Goal: Communication & Community: Answer question/provide support

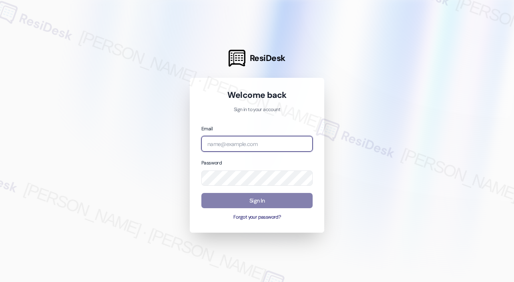
click at [281, 142] on input "email" at bounding box center [256, 144] width 111 height 16
click at [0, 281] on com-1password-button at bounding box center [0, 282] width 0 height 0
type input "automated-surveys-campus_living_centres-[PERSON_NAME].roles@campus_living_[DOMA…"
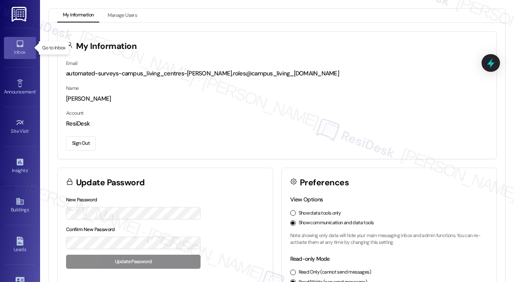
click at [15, 51] on div "Inbox" at bounding box center [20, 52] width 40 height 8
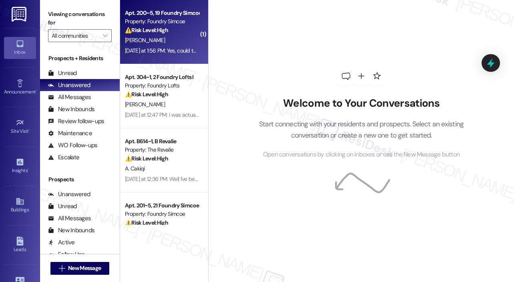
click at [161, 47] on div "[DATE] at 1:56 PM: Yes, could the other issues that I have brought up in my mov…" at bounding box center [261, 50] width 272 height 7
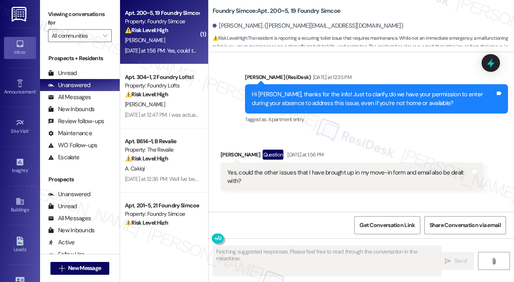
scroll to position [955, 0]
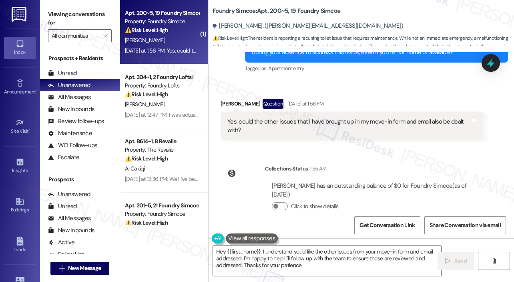
type textarea "Hey {{first_name}}, I understand you'd like the other issues from your move-in …"
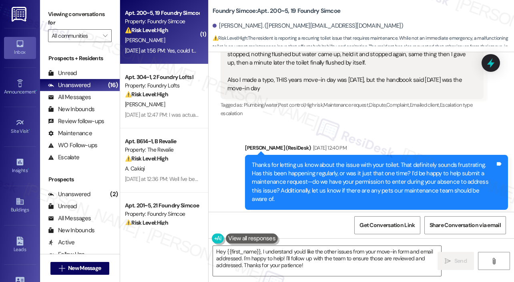
scroll to position [474, 0]
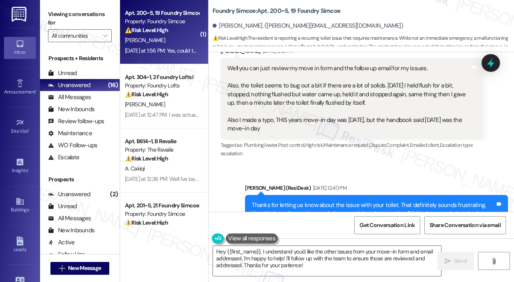
drag, startPoint x: 379, startPoint y: 90, endPoint x: 241, endPoint y: 72, distance: 139.3
click at [241, 72] on div "Well you can just review my move in form and the follow up email for my issues.…" at bounding box center [349, 98] width 244 height 68
copy div "the toilet seems to bug out a bit if there are a lot of solids. [DATE] I held f…"
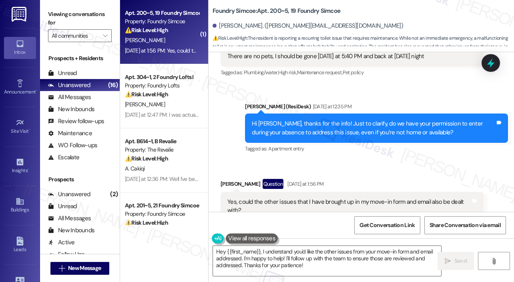
scroll to position [755, 0]
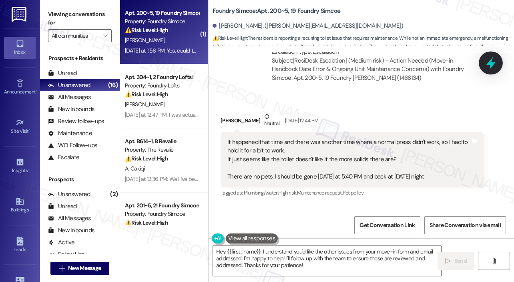
click at [487, 66] on icon at bounding box center [491, 63] width 14 height 14
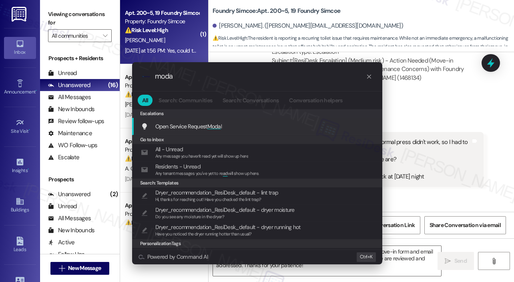
type input "modal"
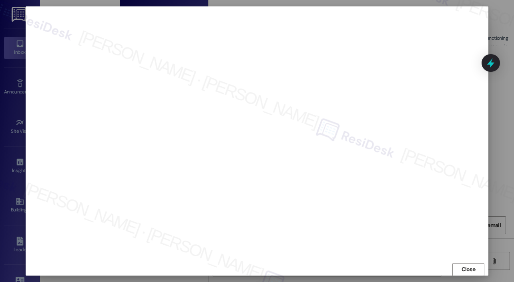
scroll to position [6, 0]
click at [466, 263] on span "Close" at bounding box center [469, 265] width 14 height 8
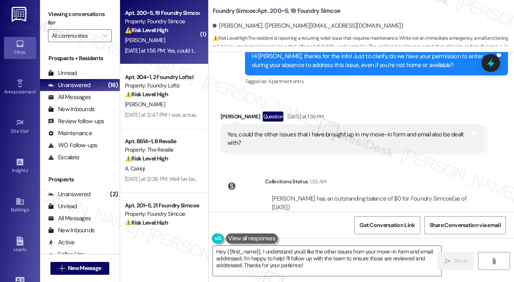
scroll to position [955, 0]
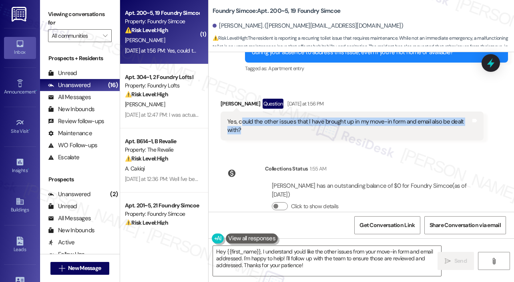
drag, startPoint x: 276, startPoint y: 109, endPoint x: 239, endPoint y: 105, distance: 37.0
click at [239, 117] on div "Yes, could the other issues that I have brought up in my move-in form and email…" at bounding box center [349, 125] width 244 height 17
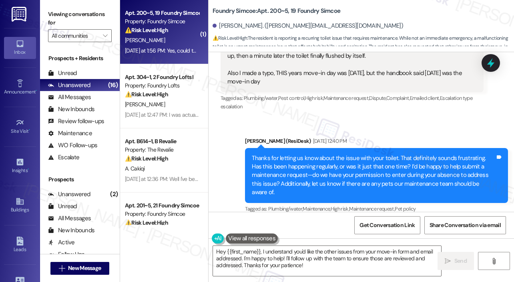
scroll to position [529, 0]
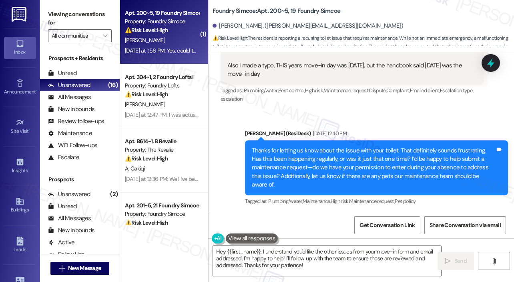
click at [344, 113] on div "Sent via SMS [PERSON_NAME] (ResiDesk) [DATE] 12:40 PM Thanks for letting us kno…" at bounding box center [362, 162] width 306 height 102
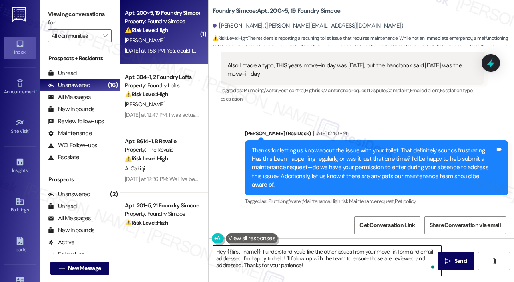
drag, startPoint x: 310, startPoint y: 268, endPoint x: 212, endPoint y: 250, distance: 99.8
click at [213, 250] on div "Hey {{first_name}}, I understand you'd like the other issues from your move-in …" at bounding box center [327, 260] width 229 height 31
paste textarea "Thank you for letting me know. I’ve submitted a work order for the toilet so th…"
click at [350, 261] on textarea "Thank you for letting me know. I’ve submitted a work order for the toilet so th…" at bounding box center [327, 261] width 228 height 30
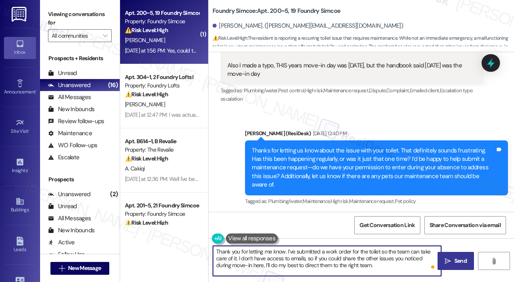
type textarea "Thank you for letting me know. I’ve submitted a work order for the toilet so th…"
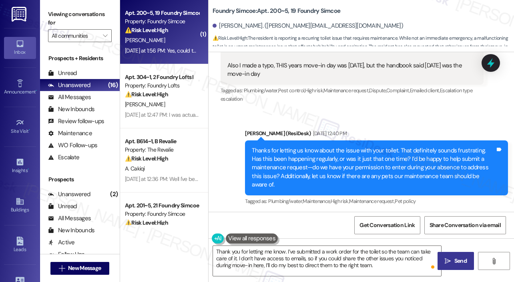
click at [455, 260] on span "Send" at bounding box center [461, 260] width 12 height 8
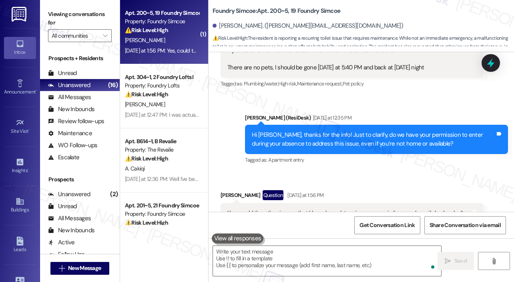
scroll to position [872, 0]
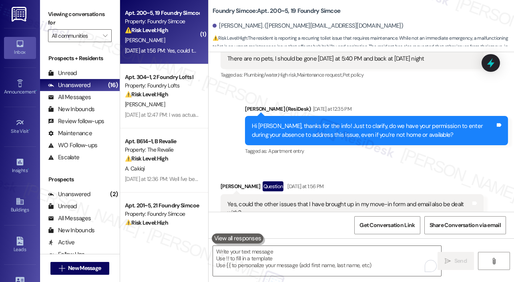
click at [324, 182] on div "[DATE] at 1:56 PM" at bounding box center [305, 186] width 38 height 8
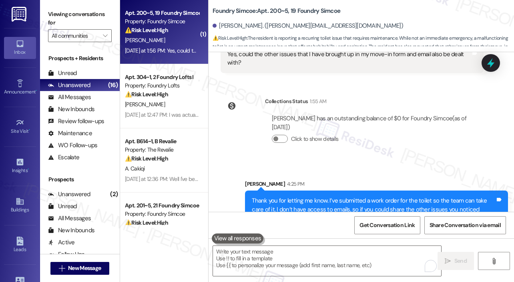
scroll to position [1028, 0]
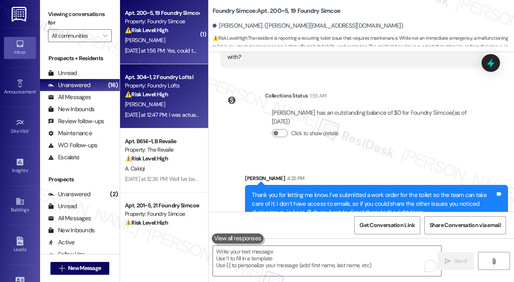
click at [163, 110] on div "[DATE] at 12:47 PM: I was actually wondering if I can pay for the actual unit f…" at bounding box center [162, 115] width 76 height 10
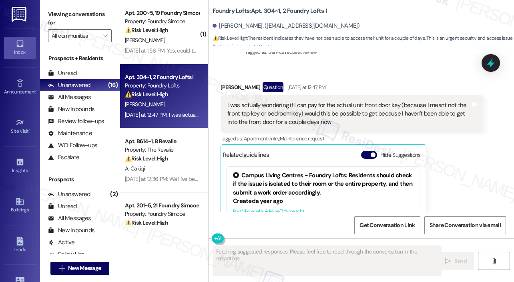
scroll to position [1120, 0]
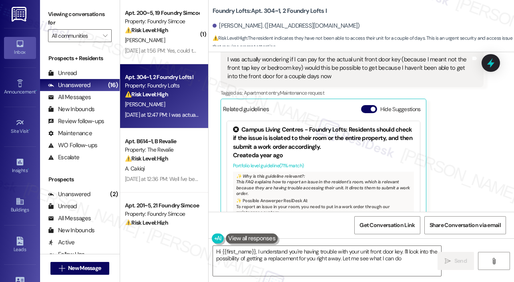
type textarea "Hi {{first_name}}, I understand you're having trouble with your unit front door…"
click at [446, 145] on div "[PERSON_NAME] Question [DATE] at 12:47 PM I was actually wondering if I can pay…" at bounding box center [352, 133] width 263 height 195
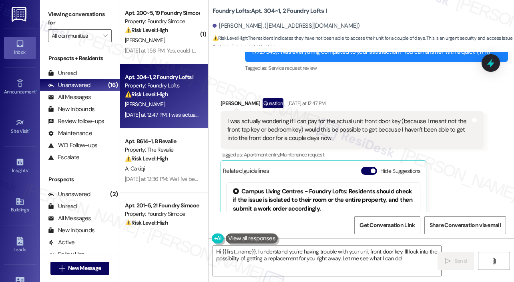
scroll to position [1072, 0]
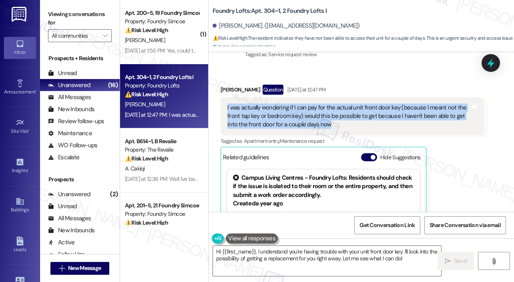
drag, startPoint x: 340, startPoint y: 98, endPoint x: 226, endPoint y: 84, distance: 114.3
click at [227, 103] on div "I was actually wondering if I can pay for the actual unit front door key (becau…" at bounding box center [349, 116] width 245 height 26
copy div "I was actually wondering if I can pay for the actual unit front door key (becau…"
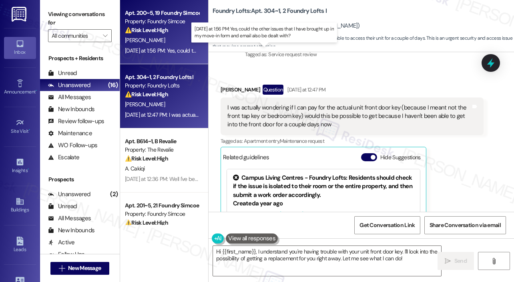
click at [173, 48] on div "[DATE] at 1:56 PM: Yes, could the other issues that I have brought up in my mov…" at bounding box center [261, 50] width 272 height 7
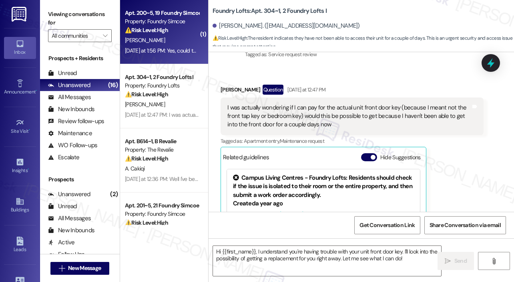
type textarea "Fetching suggested responses. Please feel free to read through the conversation…"
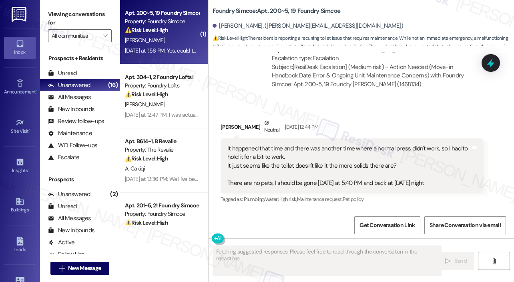
scroll to position [872, 0]
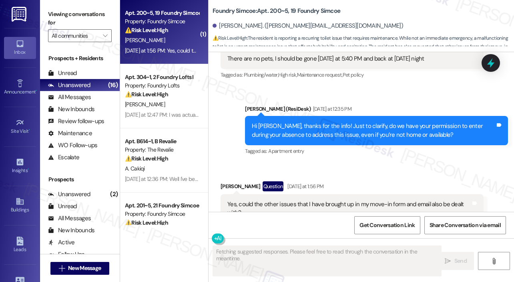
click at [401, 175] on div "Received via SMS [PERSON_NAME] Question [DATE] at 1:56 PM Yes, could the other …" at bounding box center [352, 202] width 275 height 54
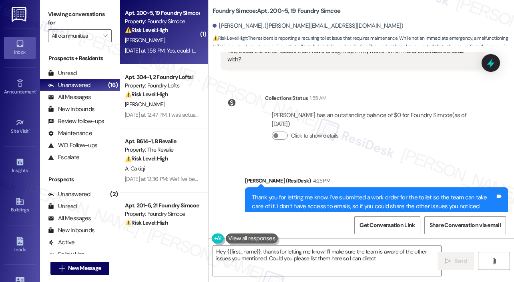
scroll to position [1040, 0]
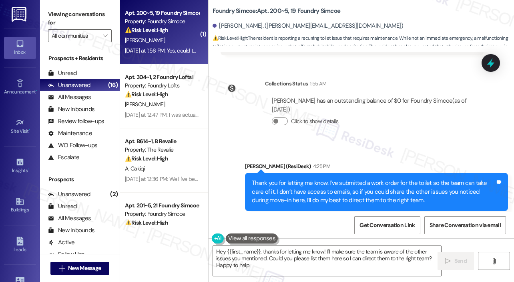
type textarea "Hey {{first_name}}, thanks for letting me know! I'll make sure the team is awar…"
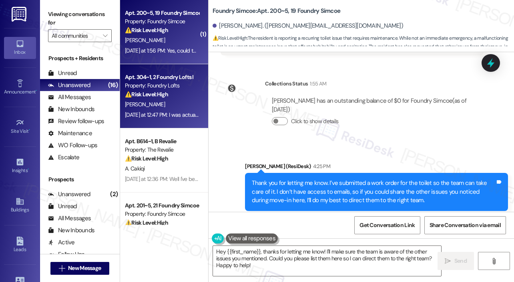
click at [177, 118] on div "[DATE] at 12:47 PM: I was actually wondering if I can pay for the actual unit f…" at bounding box center [162, 115] width 76 height 10
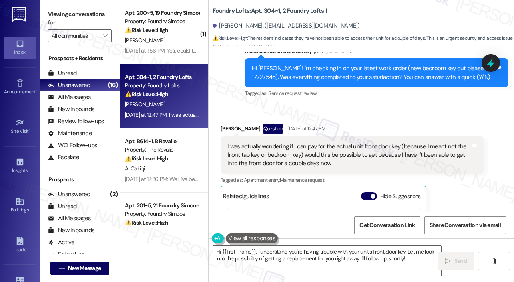
scroll to position [1043, 0]
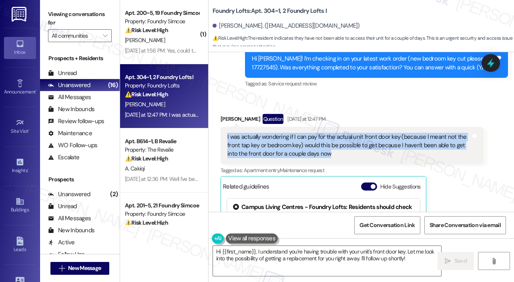
drag, startPoint x: 360, startPoint y: 127, endPoint x: 226, endPoint y: 106, distance: 135.8
click at [227, 133] on div "I was actually wondering if I can pay for the actual unit front door key (becau…" at bounding box center [349, 146] width 245 height 26
copy div "I was actually wondering if I can pay for the actual unit front door key (becau…"
click at [392, 264] on textarea "Hi {{first_name}}, I understand you're having trouble with your unit's front do…" at bounding box center [327, 261] width 228 height 30
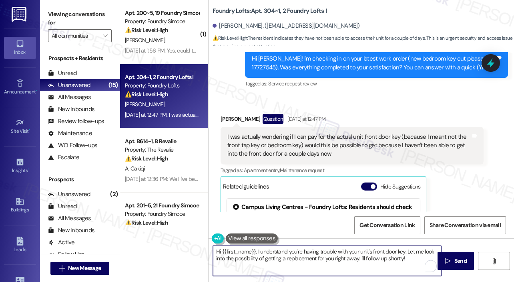
paste textarea "Thank you for reaching out. Just to clarify, when you say you haven’t been able…"
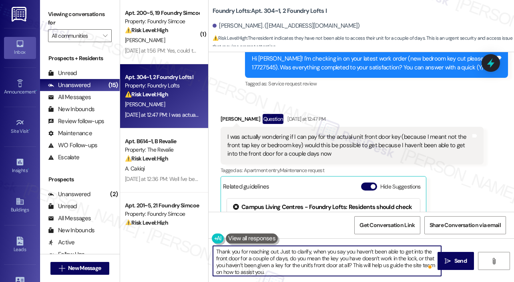
click at [402, 258] on textarea "Thank you for reaching out. Just to clarify, when you say you haven’t been able…" at bounding box center [327, 261] width 228 height 30
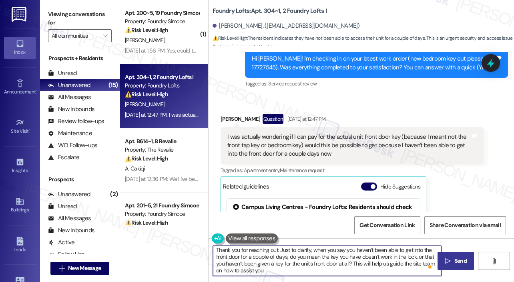
type textarea "Thank you for reaching out. Just to clarify, when you say you haven’t been able…"
click at [453, 259] on span "Send" at bounding box center [461, 260] width 16 height 8
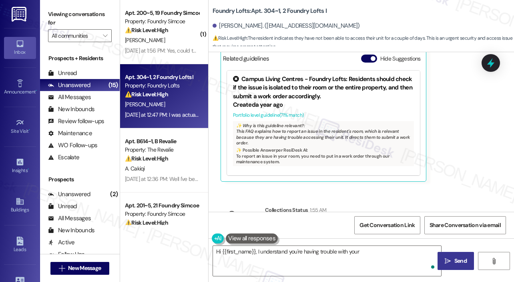
scroll to position [1120, 0]
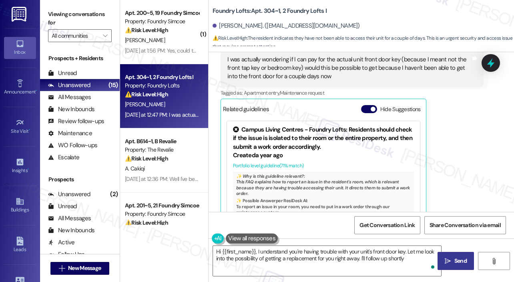
type textarea "Hi {{first_name}}, I understand you're having trouble with your unit's front do…"
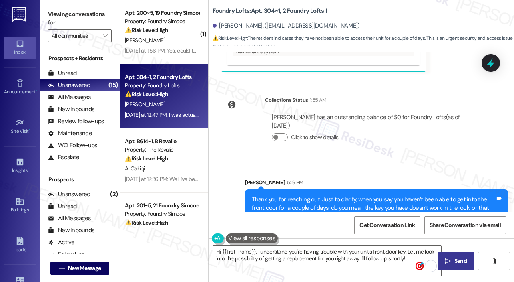
scroll to position [1284, 0]
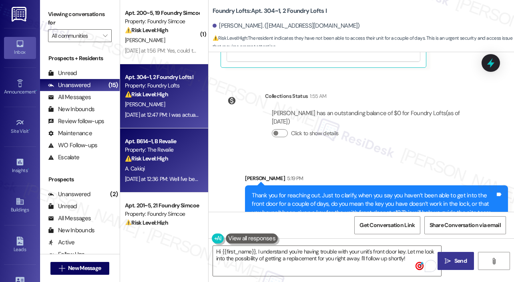
click at [184, 168] on div "A. Cakiqi" at bounding box center [162, 168] width 76 height 10
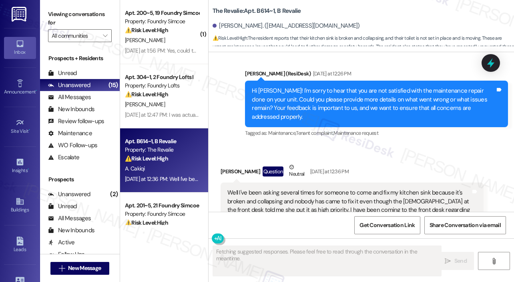
scroll to position [1052, 0]
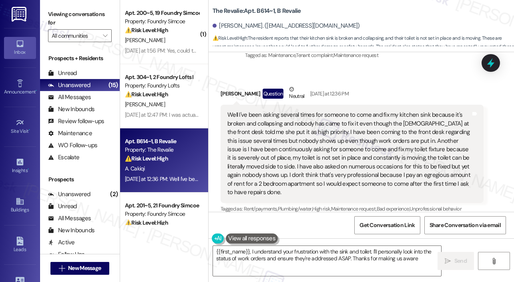
type textarea "{{first_name}}, I understand your frustration with the sink and toilet. I'll pe…"
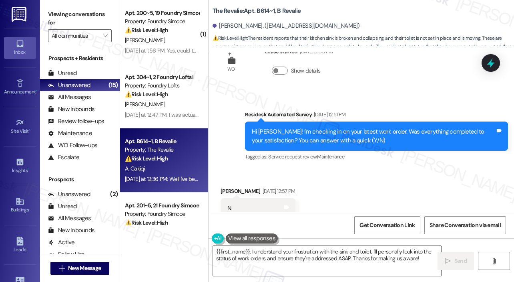
scroll to position [612, 0]
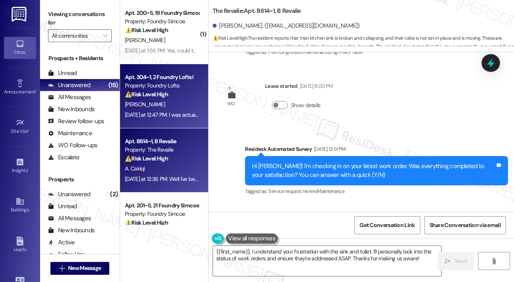
click at [150, 88] on div "Property: Foundry Lofts" at bounding box center [162, 85] width 74 height 8
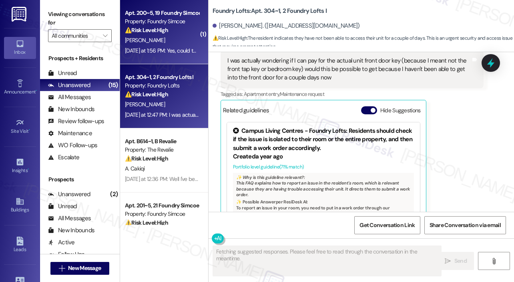
scroll to position [1120, 0]
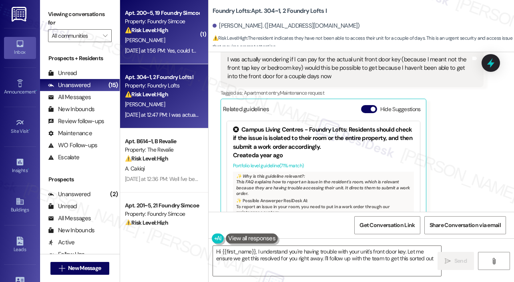
type textarea "Hi {{first_name}}, I understand you're having trouble with your unit's front do…"
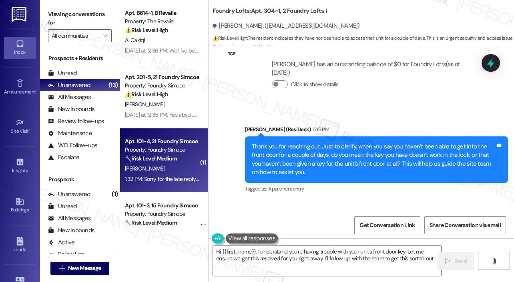
scroll to position [1360, 0]
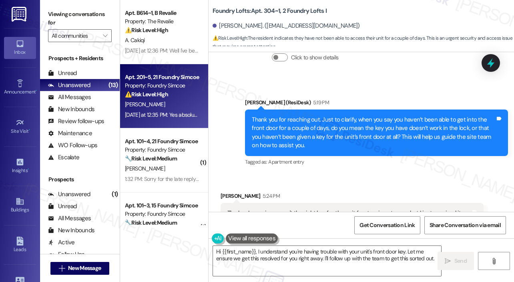
click at [189, 101] on div "[PERSON_NAME]" at bounding box center [162, 104] width 76 height 10
type textarea "Fetching suggested responses. Please feel free to read through the conversation…"
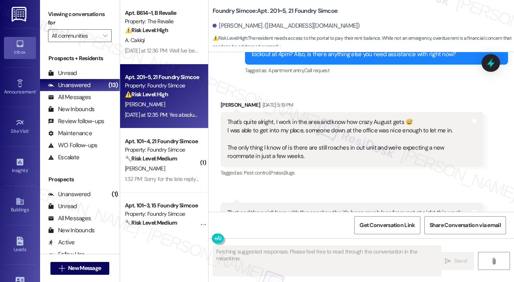
scroll to position [25946, 0]
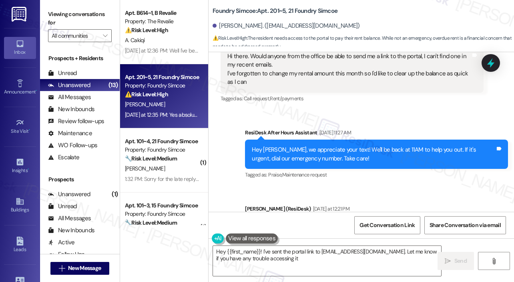
type textarea "Hey {{first_name}}! I've sent the portal link to [EMAIL_ADDRESS][DOMAIN_NAME]. …"
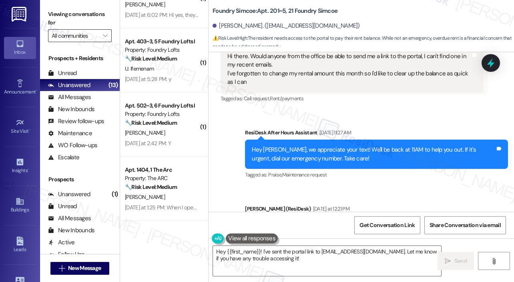
scroll to position [352, 0]
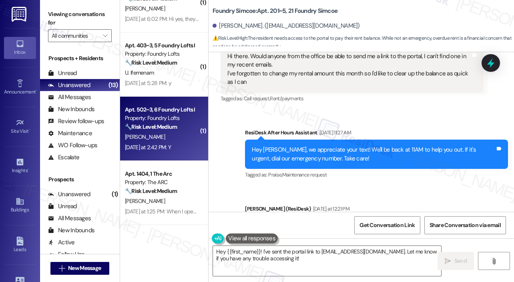
click at [174, 139] on div "[PERSON_NAME]" at bounding box center [162, 137] width 76 height 10
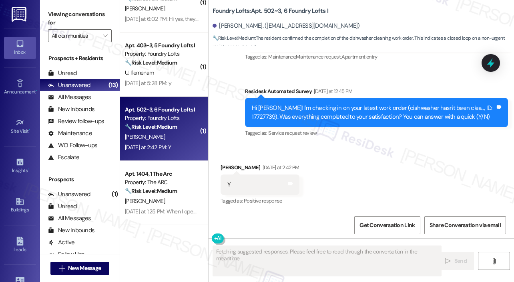
scroll to position [720, 0]
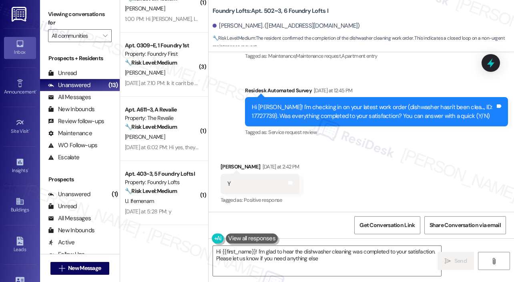
type textarea "Hi {{first_name}}! I'm glad to hear the dishwasher cleaning was completed to yo…"
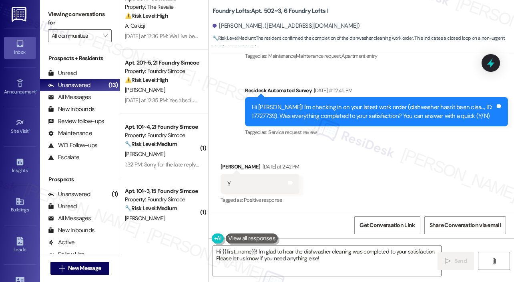
scroll to position [0, 0]
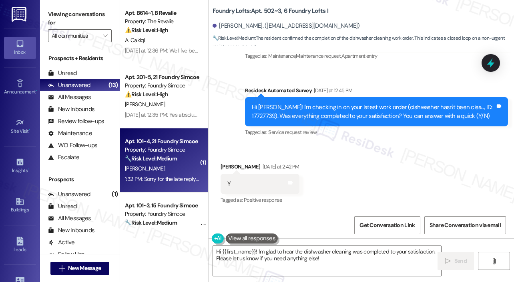
click at [176, 178] on div "1:32 PM: Sorry for the late reply! I have not figured it out yet unfortunately …" at bounding box center [246, 178] width 243 height 7
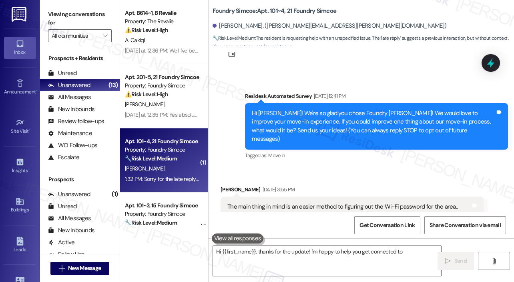
scroll to position [128, 0]
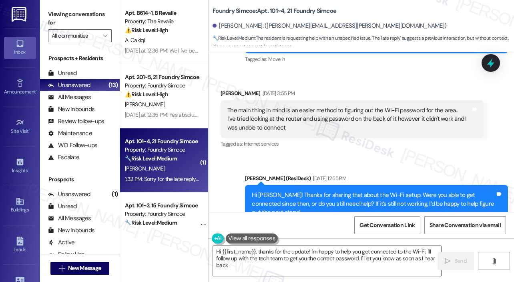
type textarea "Hi {{first_name}}, thanks for the update! I'm happy to help you get connected t…"
